Goal: Task Accomplishment & Management: Manage account settings

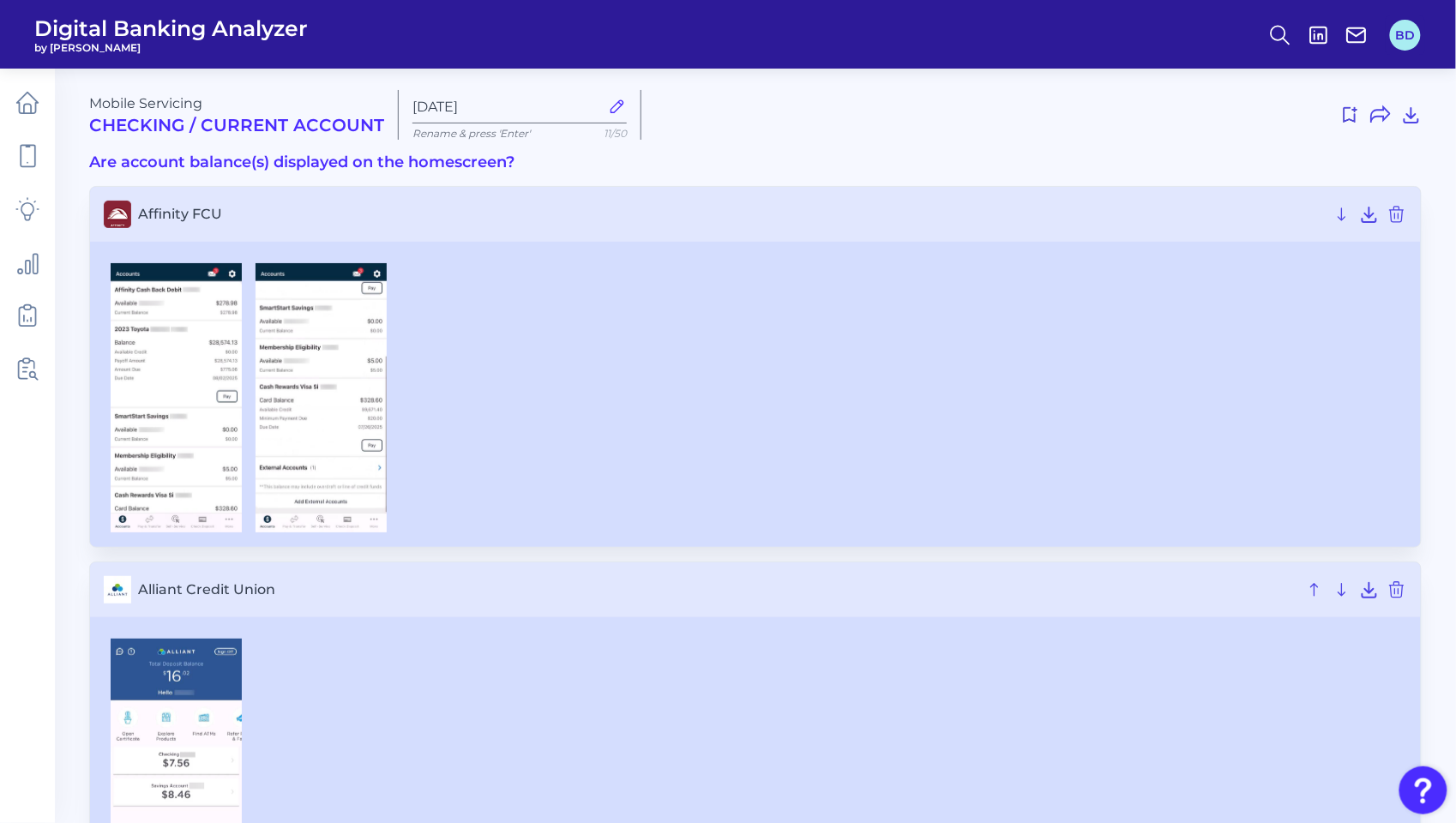
click at [1408, 33] on button "BD" at bounding box center [1406, 36] width 31 height 31
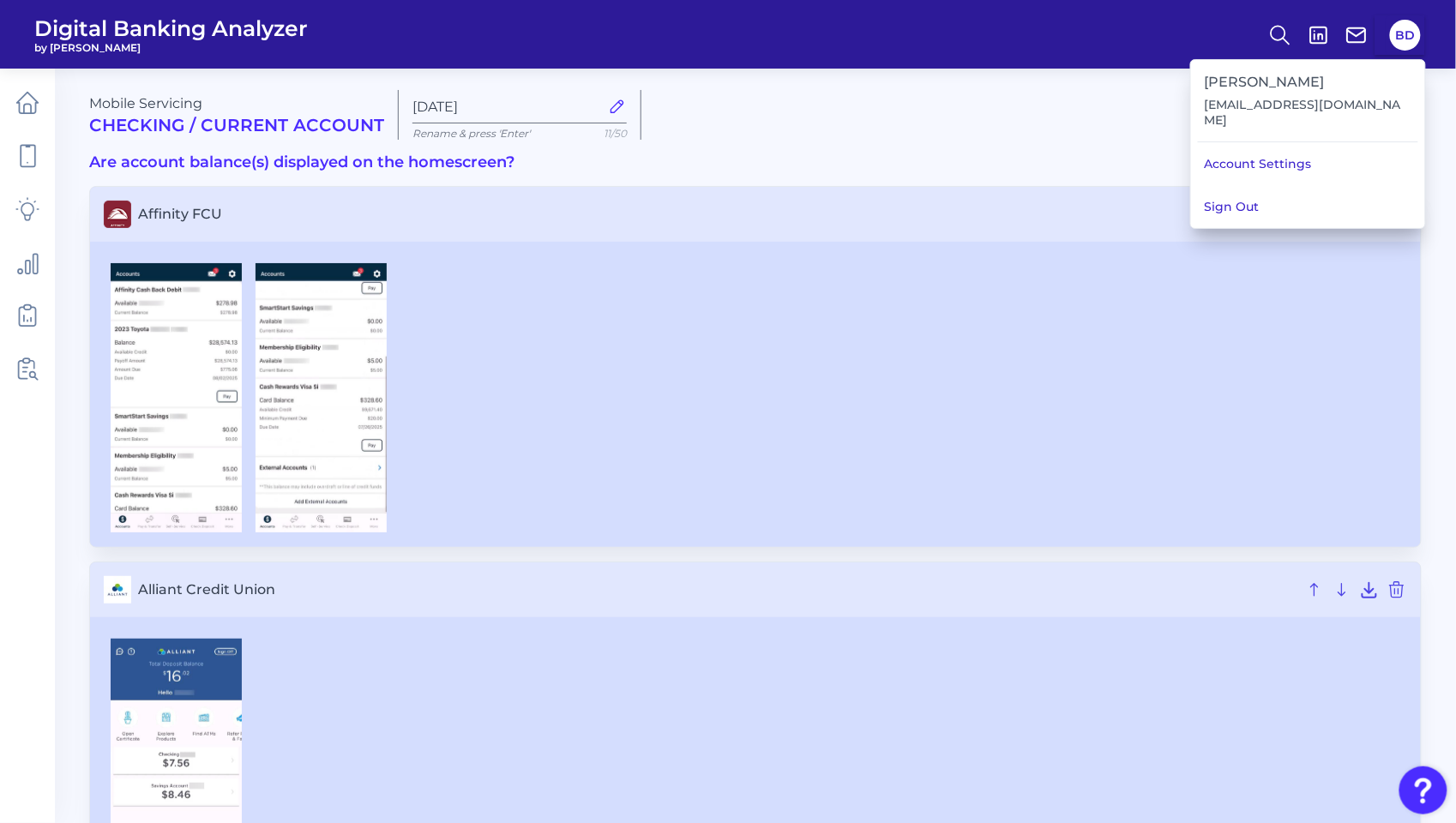
drag, startPoint x: 1347, startPoint y: 188, endPoint x: 1161, endPoint y: 131, distance: 194.5
click at [1347, 188] on button "Sign Out" at bounding box center [1307, 206] width 234 height 43
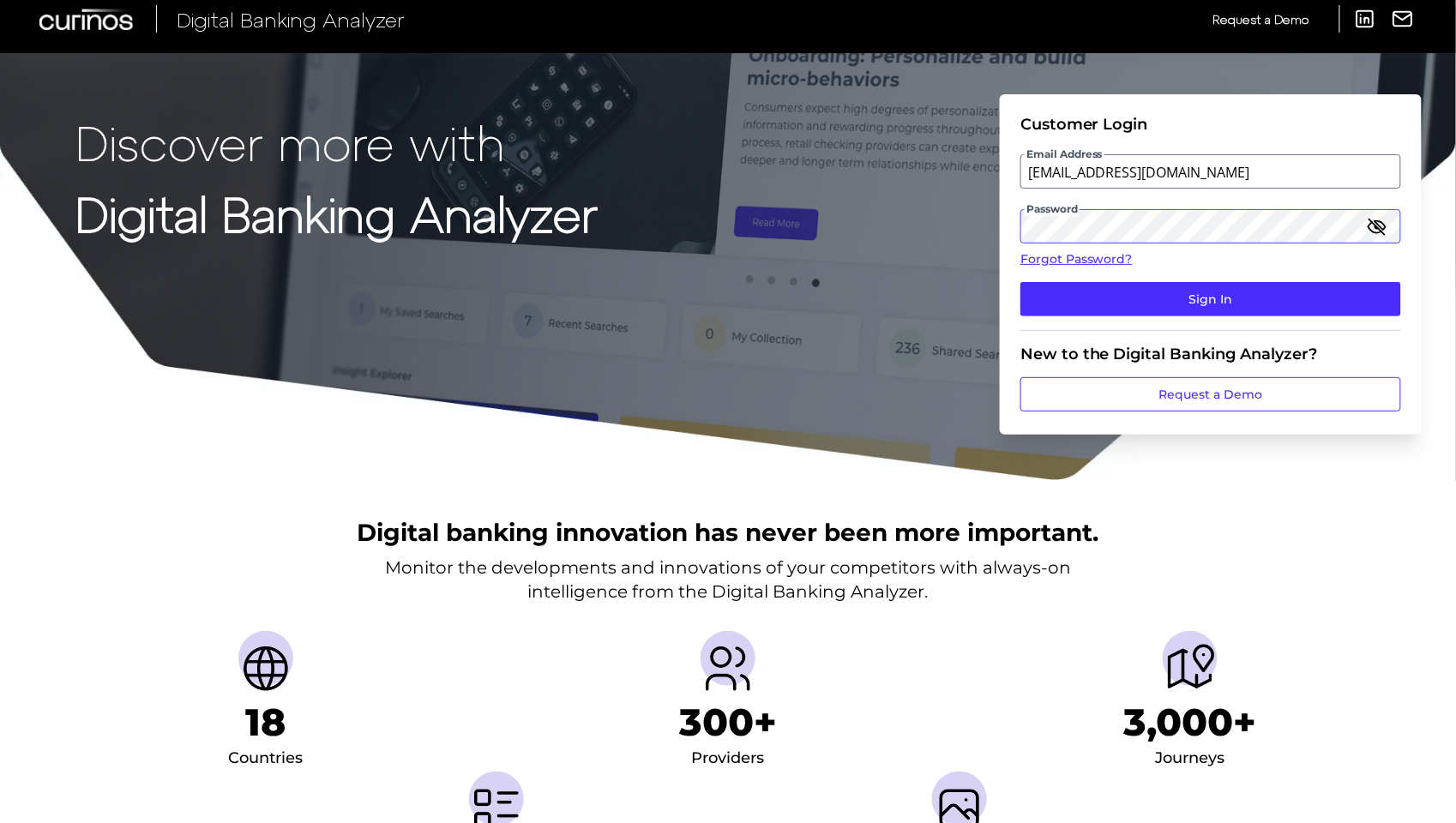
scroll to position [21, 0]
